Goal: Task Accomplishment & Management: Complete application form

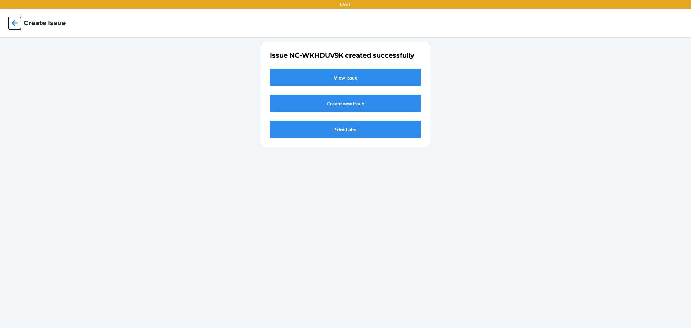
click at [12, 21] on icon at bounding box center [15, 23] width 12 height 12
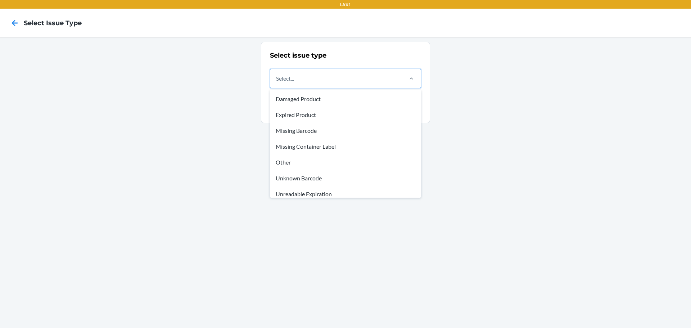
click at [349, 82] on div "Select..." at bounding box center [336, 78] width 132 height 19
click at [277, 82] on input "option Damaged Product focused, 1 of 8. 8 results available. Use Up and Down to…" at bounding box center [276, 78] width 1 height 9
click at [291, 165] on div "Other" at bounding box center [345, 162] width 148 height 16
click at [277, 83] on input "option Other focused, 5 of 8. 8 results available. Use Up and Down to choose op…" at bounding box center [276, 78] width 1 height 9
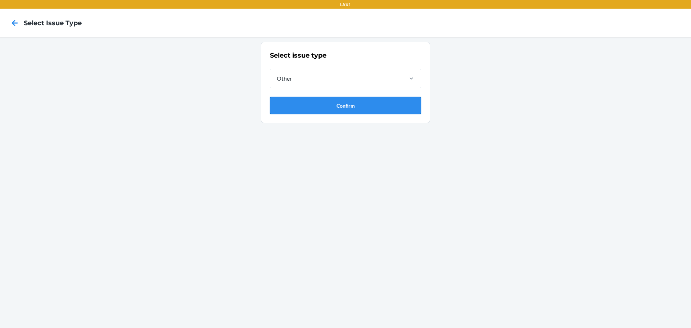
click at [343, 109] on button "Confirm" at bounding box center [345, 105] width 151 height 17
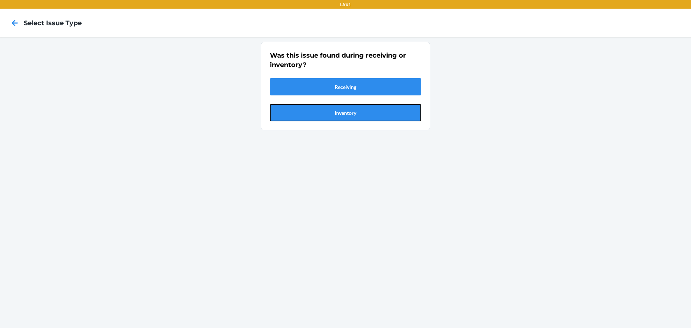
click at [343, 109] on button "Inventory" at bounding box center [345, 112] width 151 height 17
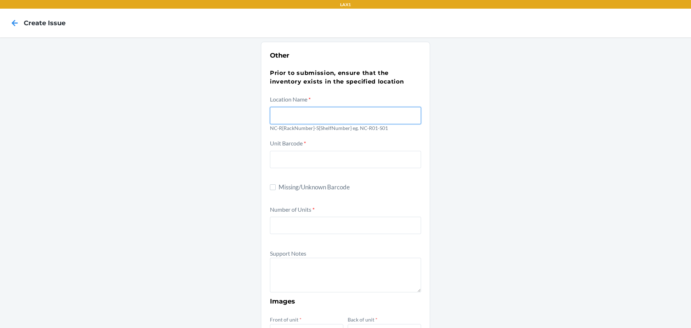
click at [279, 114] on input "text" at bounding box center [345, 115] width 151 height 17
type input "NC-R01-S02"
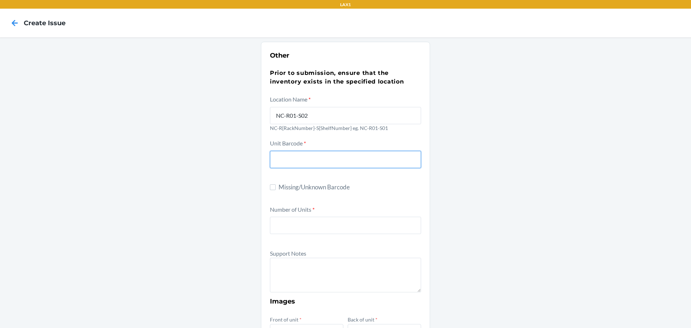
click at [277, 161] on input "text" at bounding box center [345, 159] width 151 height 17
type input "4779038281526"
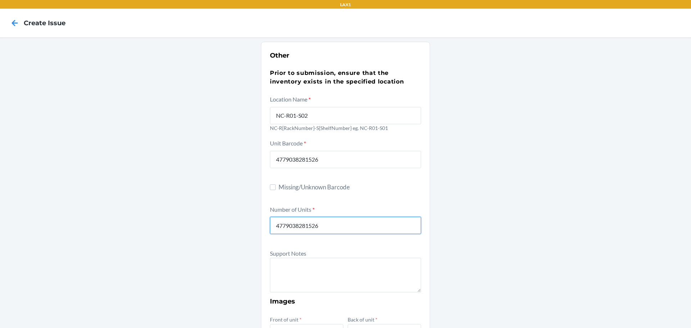
type input "4"
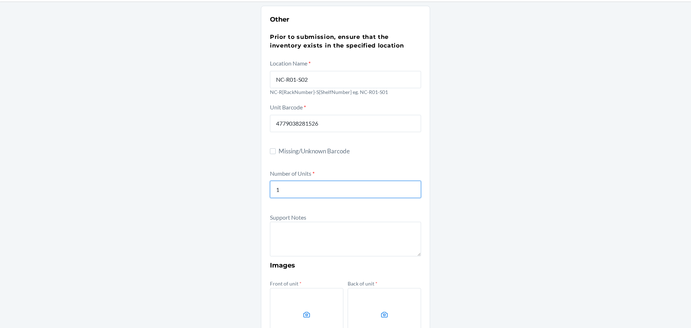
scroll to position [72, 0]
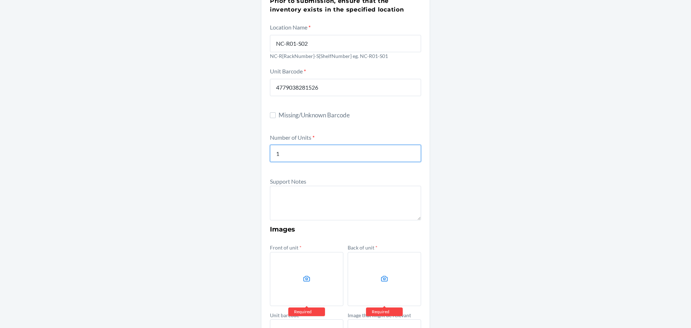
type input "1"
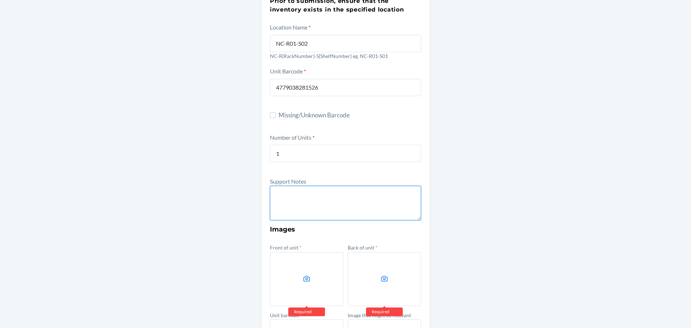
click at [313, 209] on textarea at bounding box center [345, 203] width 151 height 35
type textarea "t"
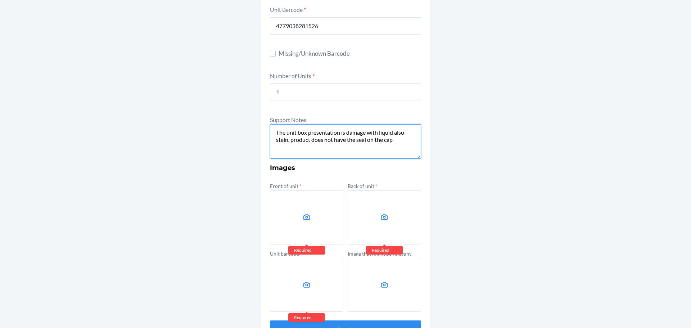
scroll to position [144, 0]
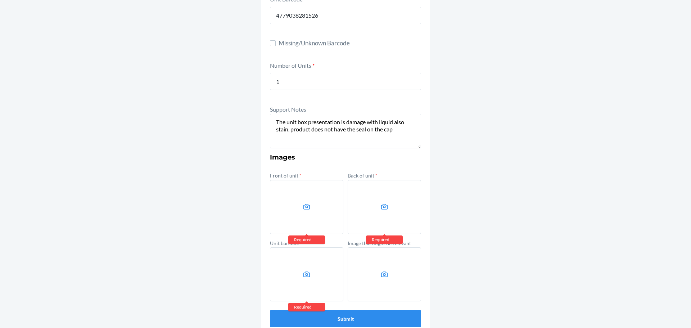
click at [304, 207] on icon at bounding box center [307, 207] width 8 height 8
click at [0, 0] on input "file" at bounding box center [0, 0] width 0 height 0
click at [383, 210] on icon at bounding box center [385, 207] width 8 height 8
click at [0, 0] on input "file" at bounding box center [0, 0] width 0 height 0
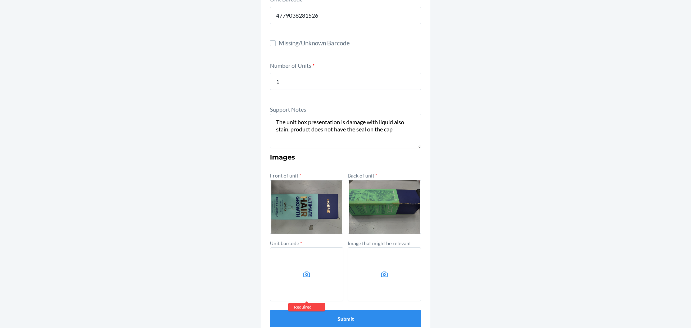
click at [286, 286] on label at bounding box center [306, 274] width 73 height 54
click at [0, 0] on input "file" at bounding box center [0, 0] width 0 height 0
click at [363, 274] on label at bounding box center [384, 274] width 73 height 54
click at [0, 0] on input "file" at bounding box center [0, 0] width 0 height 0
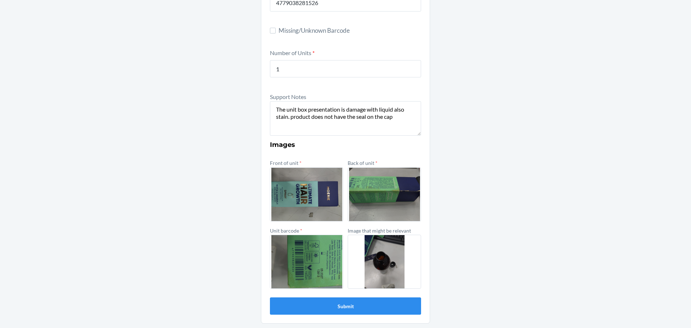
click at [300, 196] on label at bounding box center [306, 194] width 73 height 54
click at [0, 0] on input "file" at bounding box center [0, 0] width 0 height 0
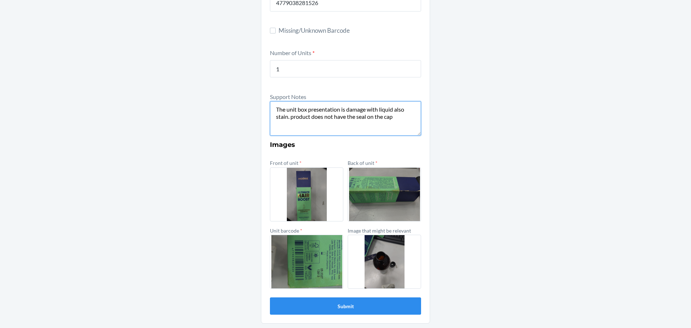
click at [392, 109] on textarea "The unit box presentation is damage with liquid also stain. product does not ha…" at bounding box center [345, 118] width 151 height 35
click at [378, 118] on textarea "The unit box presentation is damage, also stain. product does not have the seal…" at bounding box center [345, 118] width 151 height 35
type textarea "The unit box presentation is damage, also stain. product does not have the seal…"
click at [333, 307] on button "Submit" at bounding box center [345, 305] width 151 height 17
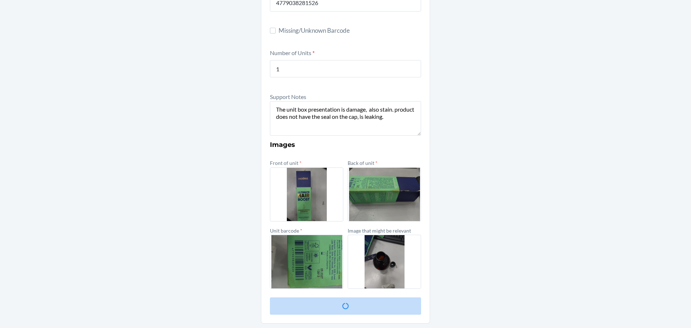
scroll to position [0, 0]
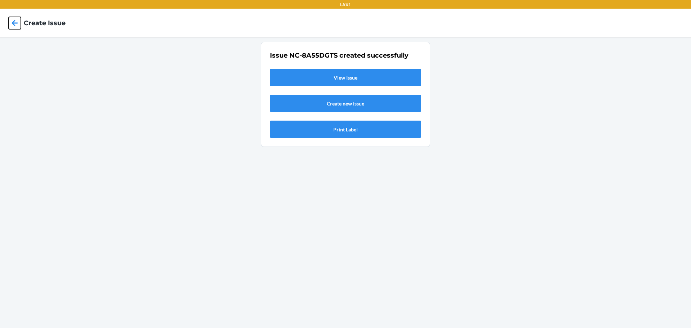
click at [12, 22] on icon at bounding box center [15, 23] width 6 height 6
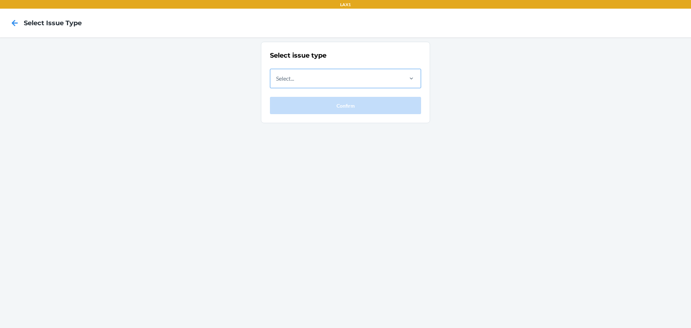
click at [365, 88] on div "Select..." at bounding box center [345, 78] width 151 height 19
click at [277, 83] on input "Select..." at bounding box center [276, 78] width 1 height 9
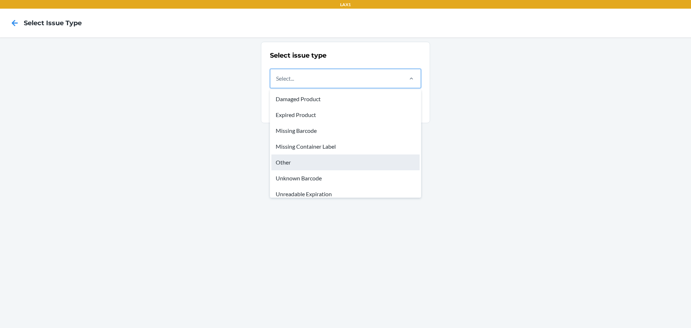
click at [296, 165] on div "Other" at bounding box center [345, 162] width 148 height 16
click at [277, 83] on input "option Other focused, 5 of 8. 8 results available. Use Up and Down to choose op…" at bounding box center [276, 78] width 1 height 9
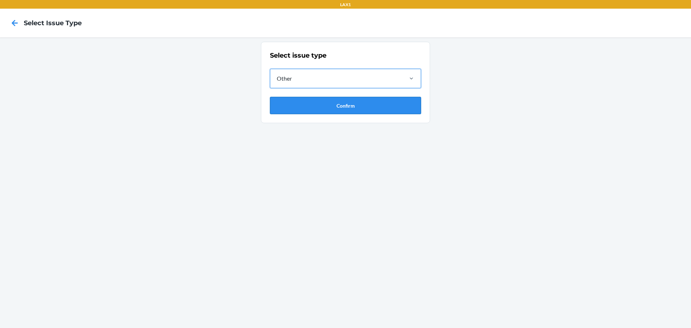
click at [347, 107] on button "Confirm" at bounding box center [345, 105] width 151 height 17
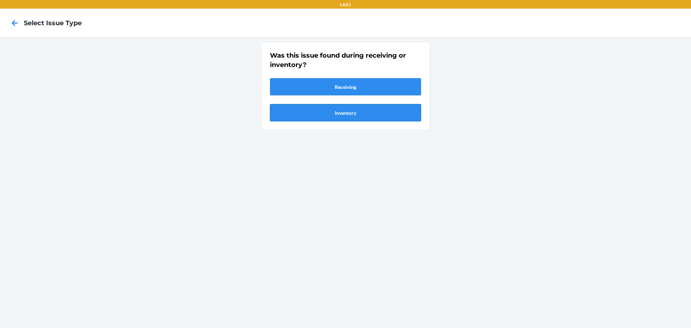
click at [349, 109] on button "Inventory" at bounding box center [345, 112] width 151 height 17
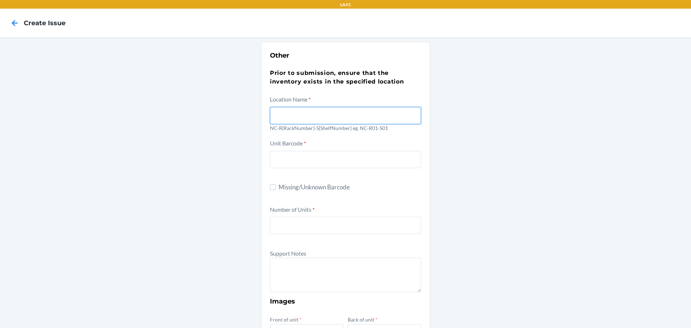
click at [287, 122] on input "text" at bounding box center [345, 115] width 151 height 17
type input "NC-R01-S02"
click at [271, 190] on label "Missing/Unknown Barcode" at bounding box center [345, 187] width 151 height 9
click at [271, 190] on input "Missing/Unknown Barcode" at bounding box center [273, 187] width 6 height 6
checkbox input "true"
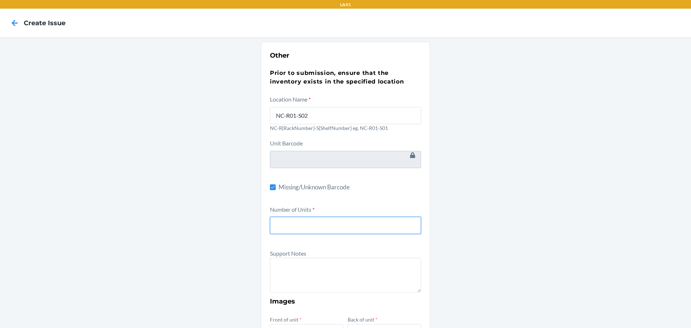
click at [282, 229] on input "number" at bounding box center [345, 225] width 151 height 17
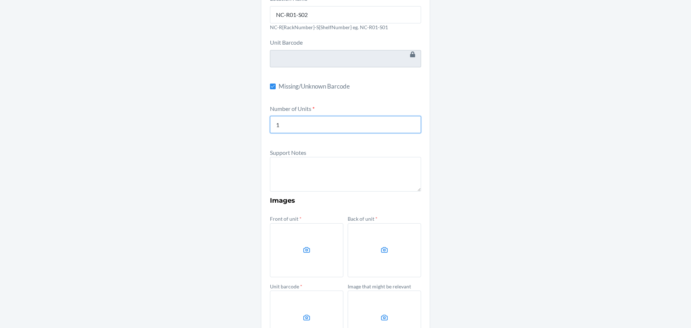
scroll to position [108, 0]
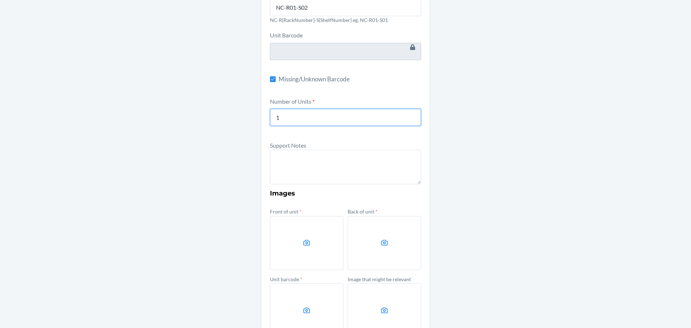
type input "1"
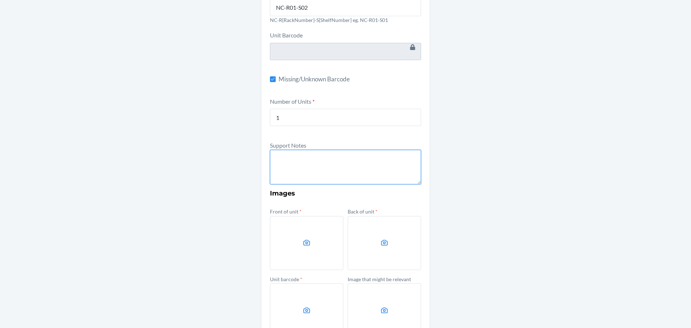
click at [291, 171] on textarea at bounding box center [345, 167] width 151 height 35
type textarea "c"
type textarea "T"
type textarea "Unit does not show any information, no label and no barcode."
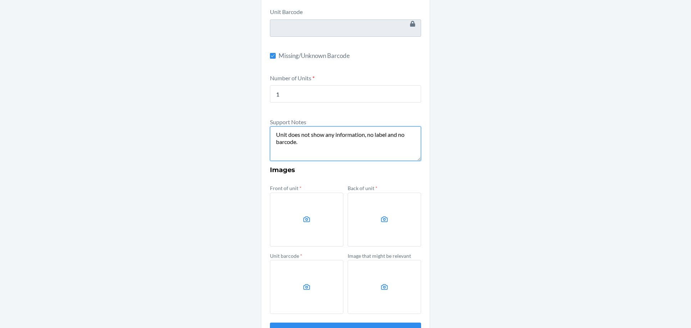
scroll to position [144, 0]
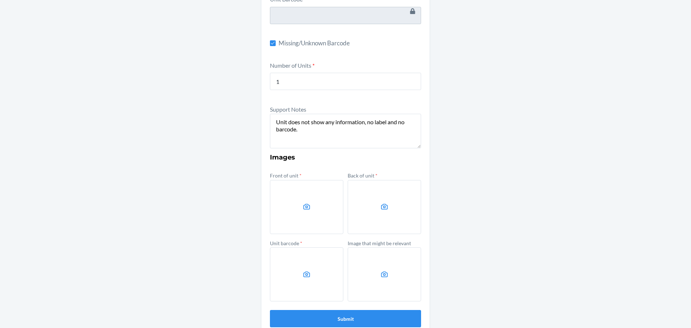
click at [307, 214] on label at bounding box center [306, 207] width 73 height 54
click at [0, 0] on input "file" at bounding box center [0, 0] width 0 height 0
click at [381, 204] on icon at bounding box center [385, 207] width 8 height 8
click at [0, 0] on input "file" at bounding box center [0, 0] width 0 height 0
click at [309, 280] on label at bounding box center [306, 274] width 73 height 54
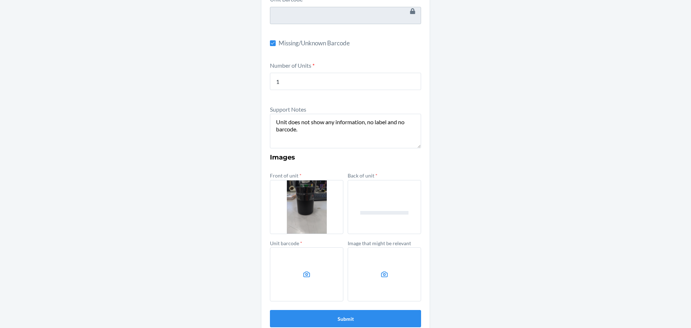
click at [0, 0] on input "file" at bounding box center [0, 0] width 0 height 0
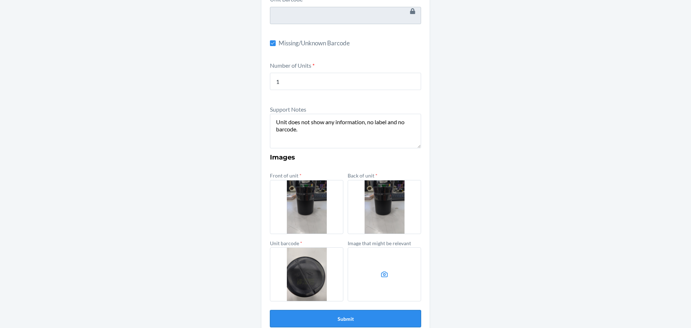
click at [343, 321] on button "Submit" at bounding box center [345, 318] width 151 height 17
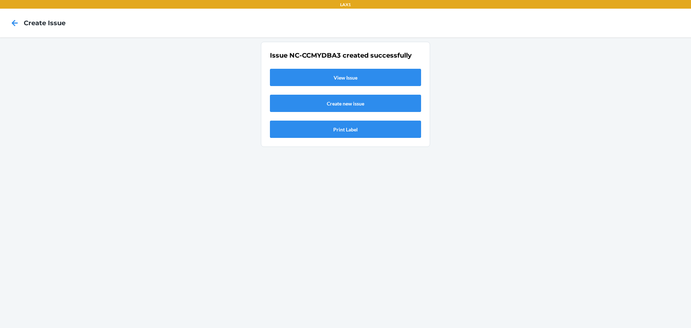
scroll to position [0, 0]
click at [16, 23] on icon at bounding box center [15, 23] width 6 height 6
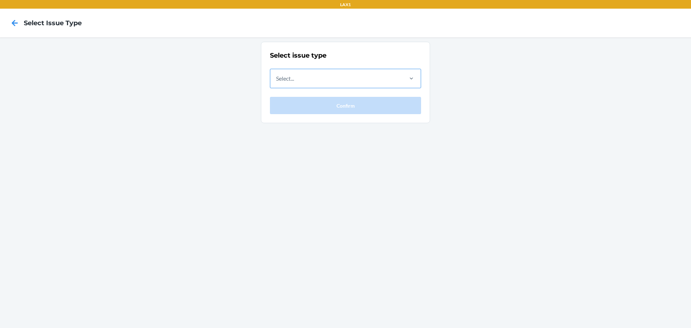
click at [381, 82] on div "Select..." at bounding box center [336, 78] width 132 height 19
click at [277, 82] on input "Select..." at bounding box center [276, 78] width 1 height 9
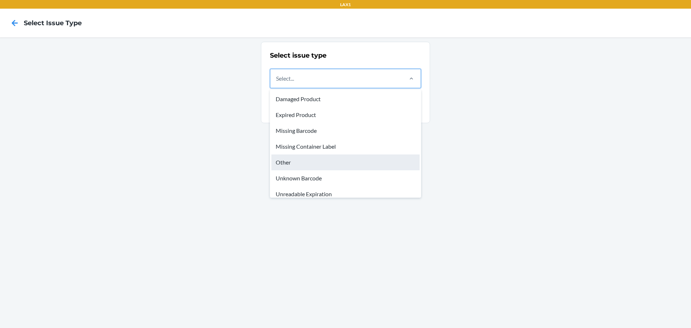
click at [286, 160] on div "Other" at bounding box center [345, 162] width 148 height 16
click at [277, 83] on input "option Other focused, 5 of 8. 8 results available. Use Up and Down to choose op…" at bounding box center [276, 78] width 1 height 9
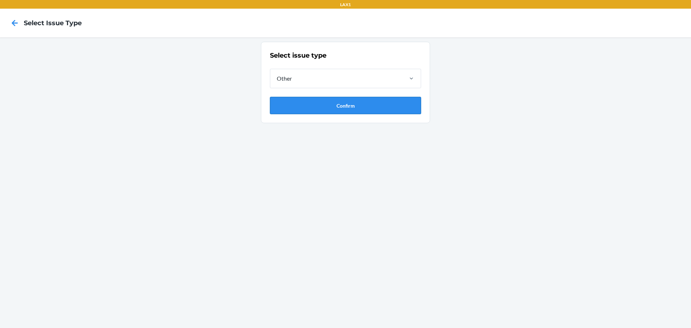
click at [341, 102] on button "Confirm" at bounding box center [345, 105] width 151 height 17
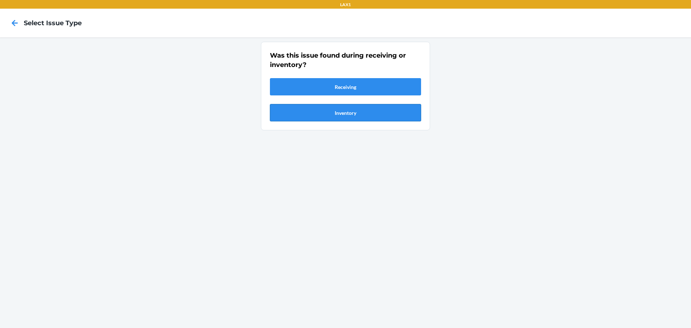
click at [347, 111] on button "Inventory" at bounding box center [345, 112] width 151 height 17
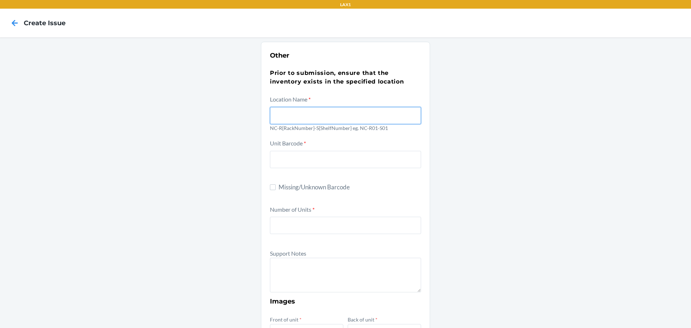
click at [293, 112] on input "text" at bounding box center [345, 115] width 151 height 17
type input "NC-R01-S02"
click at [272, 189] on input "Missing/Unknown Barcode" at bounding box center [273, 187] width 6 height 6
checkbox input "true"
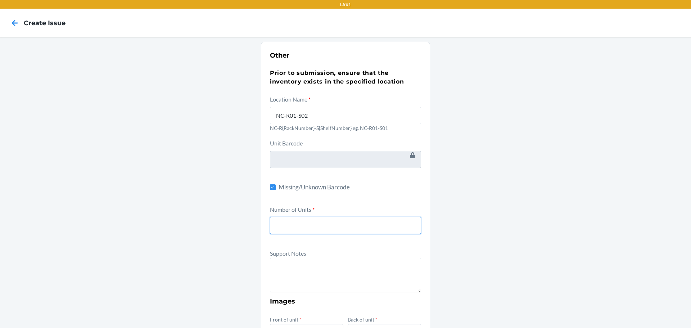
click at [283, 224] on input "number" at bounding box center [345, 225] width 151 height 17
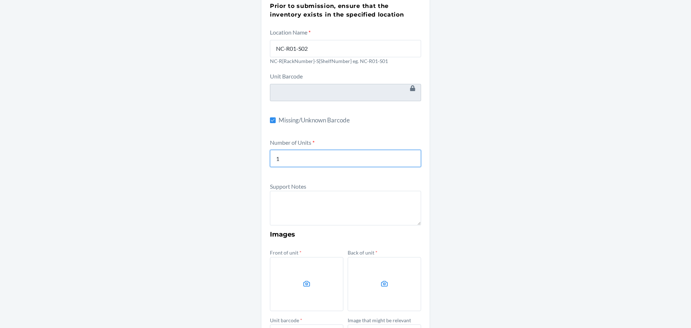
scroll to position [72, 0]
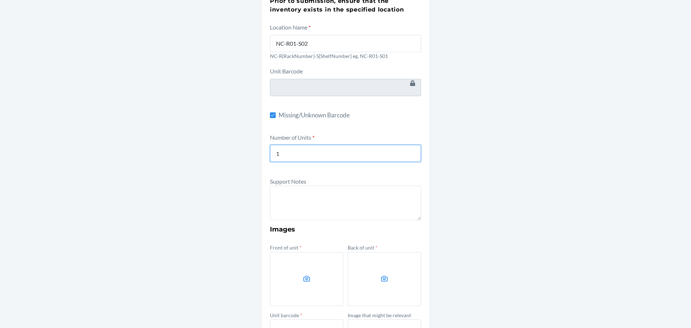
type input "1"
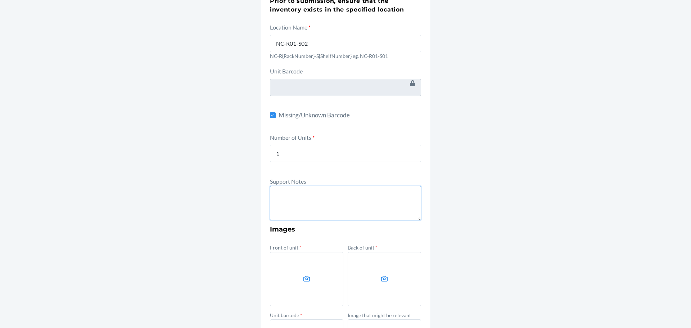
drag, startPoint x: 294, startPoint y: 208, endPoint x: 294, endPoint y: 203, distance: 5.8
click at [294, 207] on textarea at bounding box center [345, 203] width 151 height 35
type textarea "Unit has no information"
click at [297, 279] on label at bounding box center [306, 279] width 73 height 54
click at [0, 0] on input "file" at bounding box center [0, 0] width 0 height 0
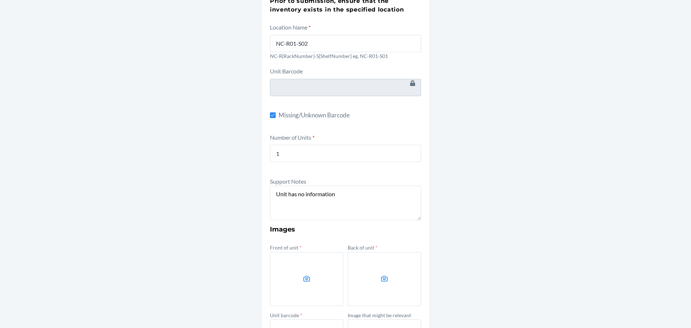
click at [306, 275] on icon at bounding box center [307, 279] width 8 height 8
click at [0, 0] on input "file" at bounding box center [0, 0] width 0 height 0
drag, startPoint x: 376, startPoint y: 277, endPoint x: 380, endPoint y: 275, distance: 5.3
click at [381, 275] on icon at bounding box center [385, 279] width 8 height 8
click at [0, 0] on input "file" at bounding box center [0, 0] width 0 height 0
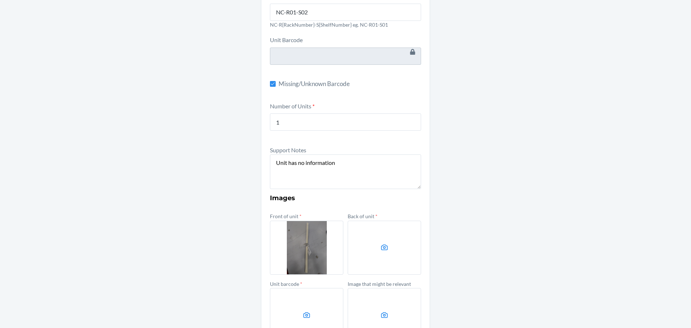
scroll to position [157, 0]
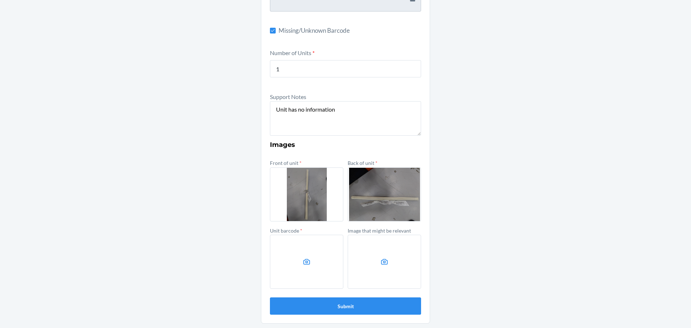
click at [310, 261] on label at bounding box center [306, 262] width 73 height 54
click at [0, 0] on input "file" at bounding box center [0, 0] width 0 height 0
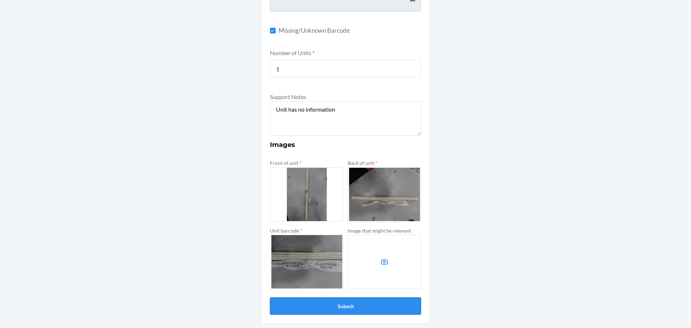
click at [333, 305] on button "Submit" at bounding box center [345, 305] width 151 height 17
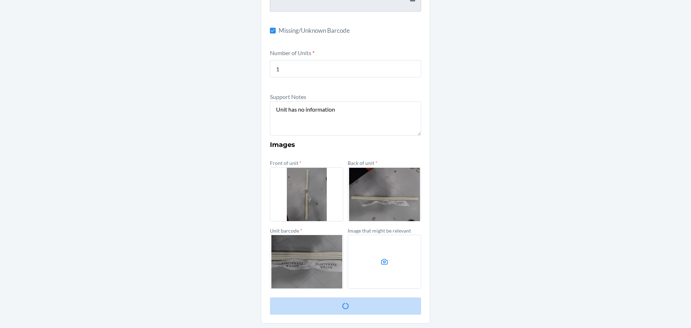
scroll to position [0, 0]
